Goal: Entertainment & Leisure: Consume media (video, audio)

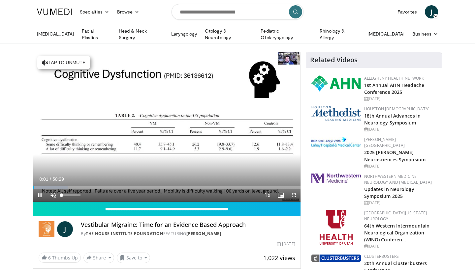
click at [54, 193] on span "Video Player" at bounding box center [52, 195] width 13 height 13
click at [294, 194] on span "Video Player" at bounding box center [293, 195] width 13 height 13
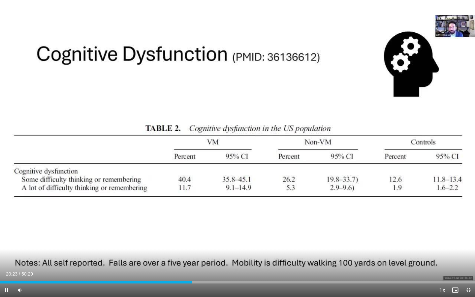
click at [7, 270] on span "Video Player" at bounding box center [6, 289] width 13 height 13
click at [8, 270] on span "Video Player" at bounding box center [6, 289] width 13 height 13
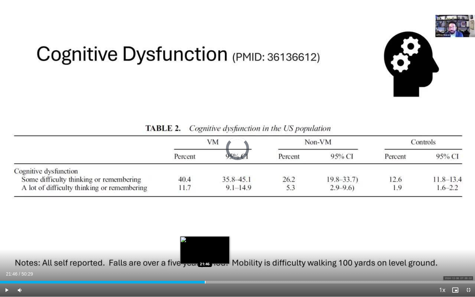
click at [205, 270] on div "Loaded : 38.29% 20:35 21:46" at bounding box center [237, 280] width 475 height 6
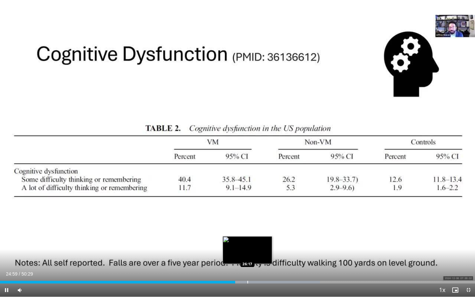
click at [247, 270] on div "Loaded : 67.35% 24:59 26:17" at bounding box center [237, 280] width 475 height 6
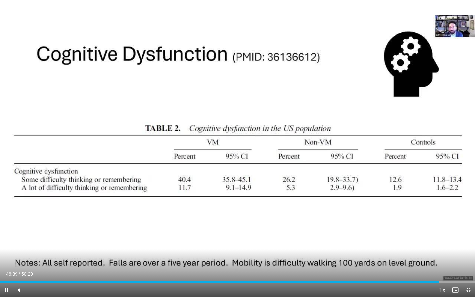
click at [7, 270] on span "Video Player" at bounding box center [6, 289] width 13 height 13
click at [8, 270] on span "Video Player" at bounding box center [6, 289] width 13 height 13
click at [8, 270] on video-js "**********" at bounding box center [237, 148] width 475 height 297
click at [41, 270] on div "Volume Level" at bounding box center [34, 290] width 13 height 2
click at [468, 270] on span "Video Player" at bounding box center [467, 289] width 13 height 13
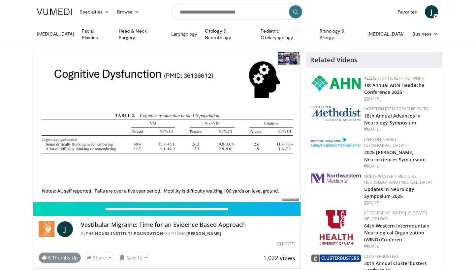
click at [44, 256] on span at bounding box center [44, 257] width 5 height 5
